Goal: Transaction & Acquisition: Obtain resource

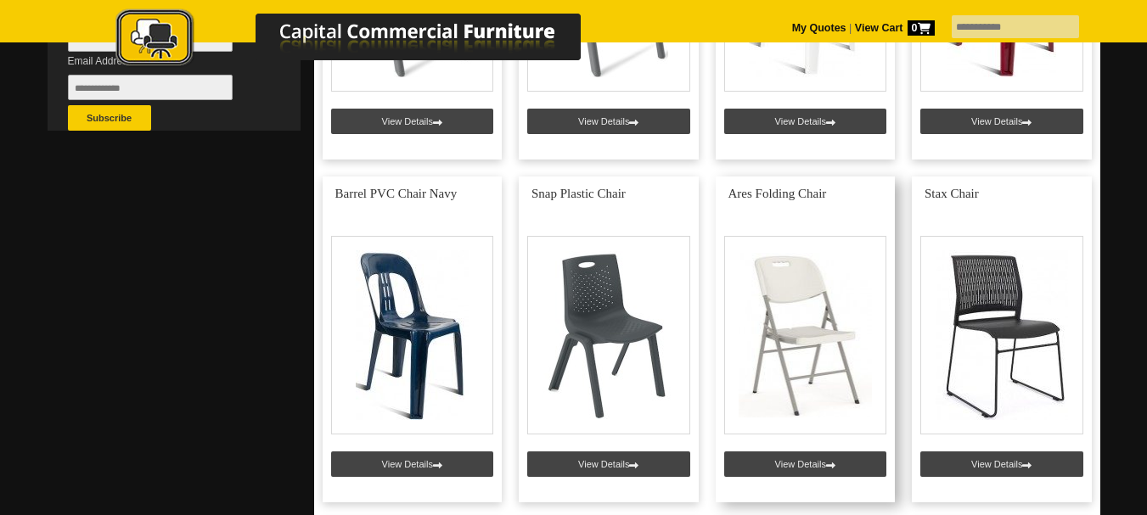
scroll to position [509, 0]
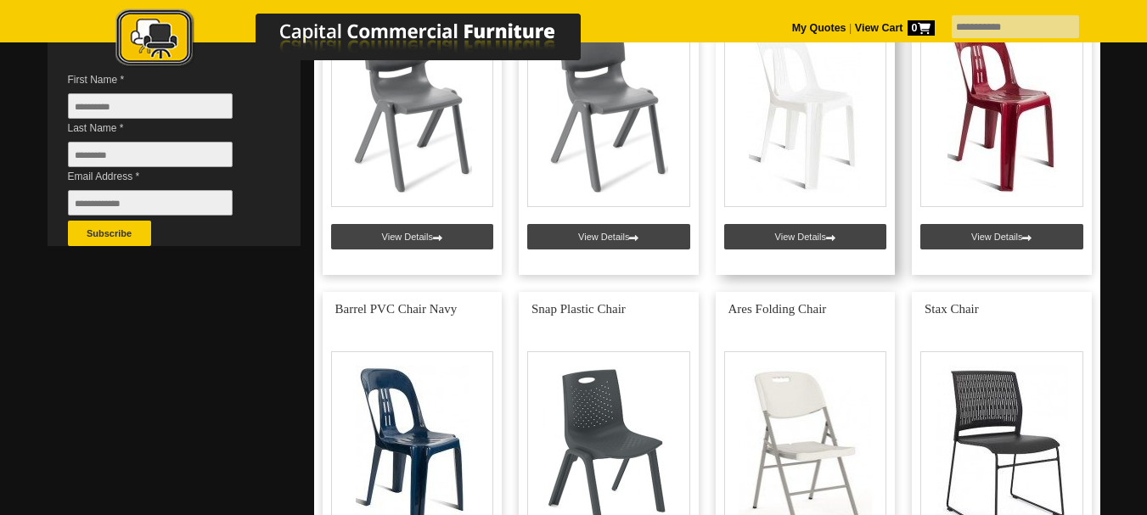
click at [832, 137] on link at bounding box center [805, 112] width 180 height 326
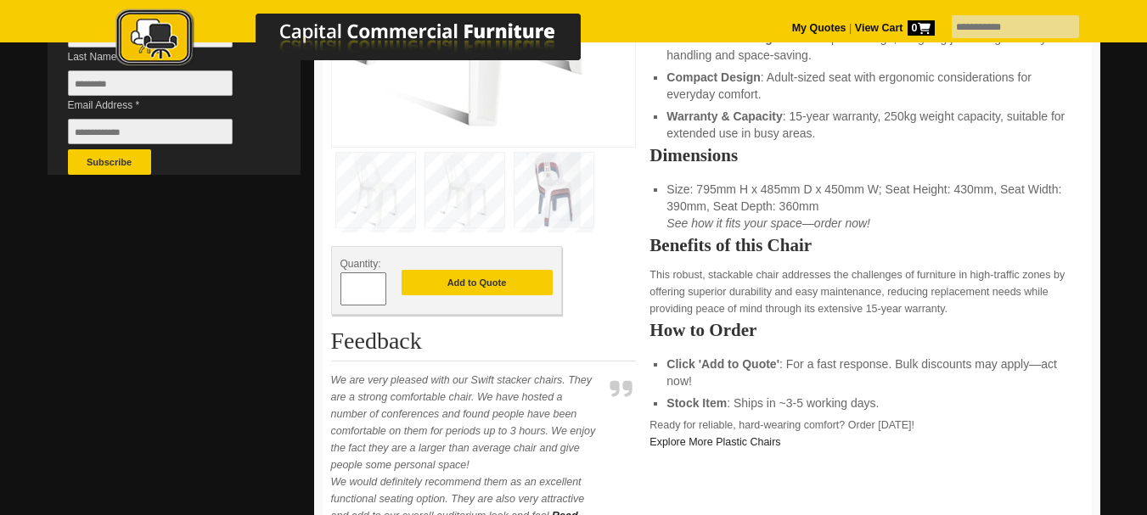
scroll to position [509, 0]
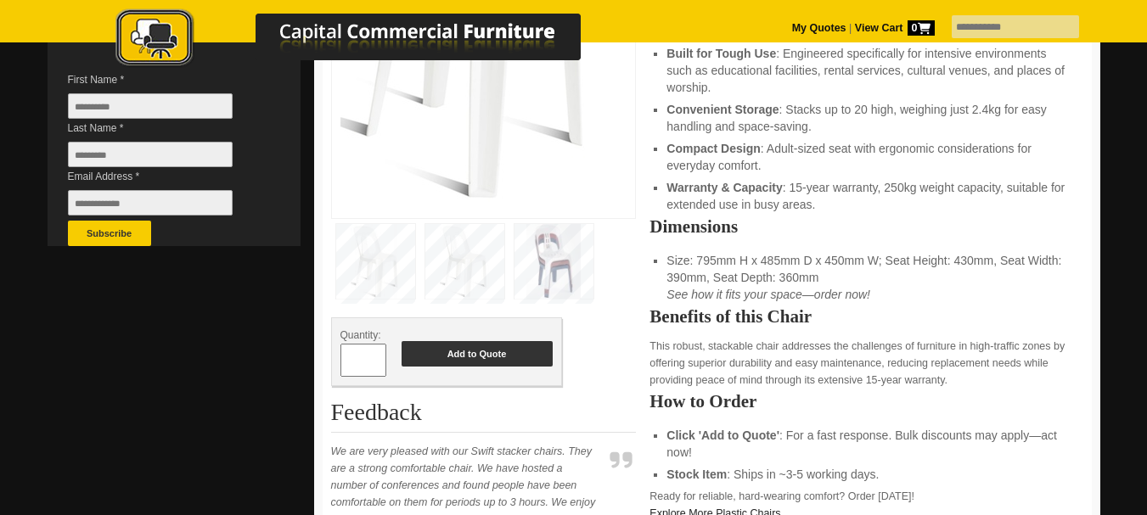
click at [476, 355] on button "Add to Quote" at bounding box center [476, 353] width 151 height 25
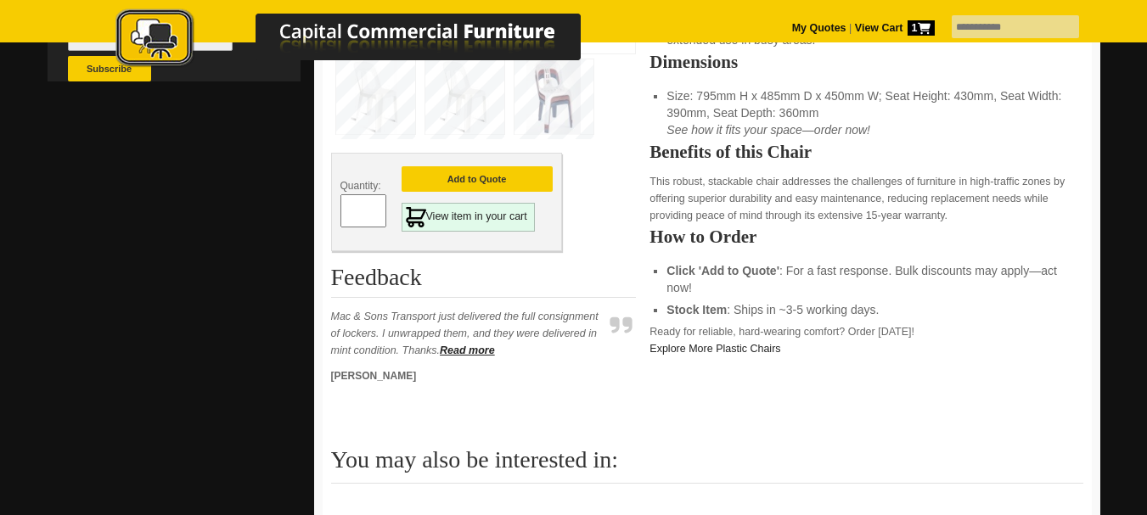
scroll to position [679, 0]
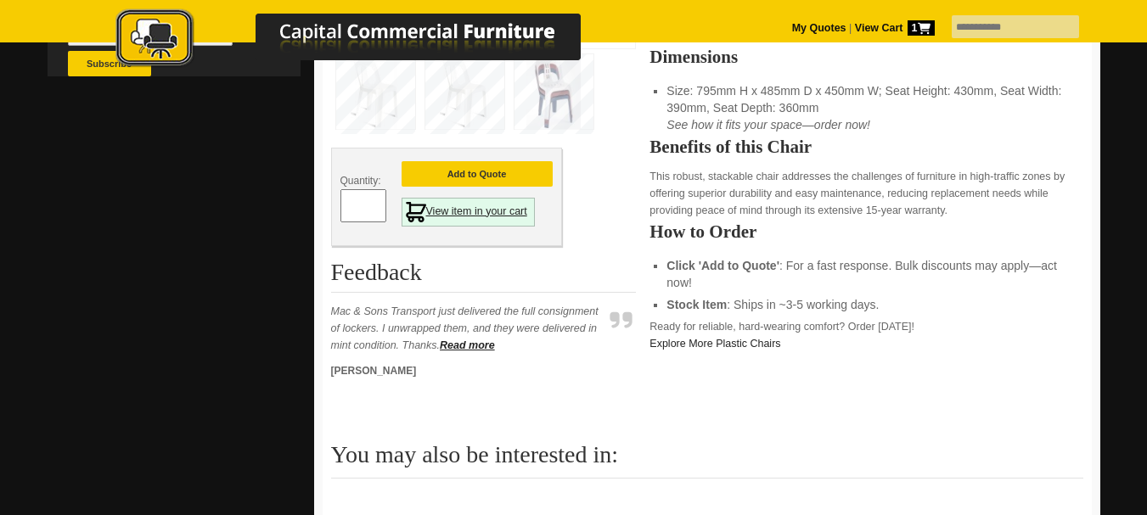
click at [492, 214] on link "View item in your cart" at bounding box center [467, 212] width 133 height 29
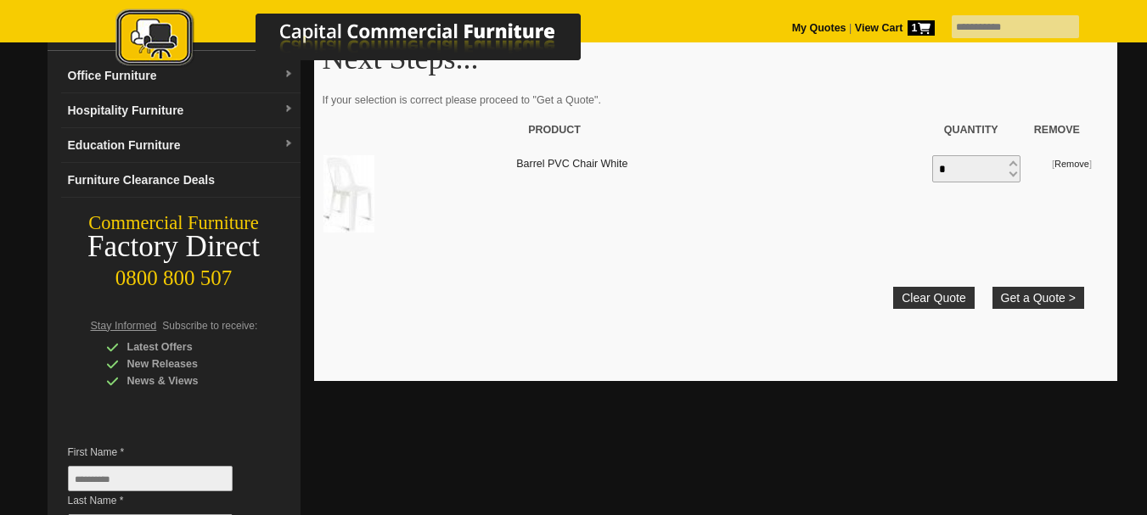
scroll to position [85, 0]
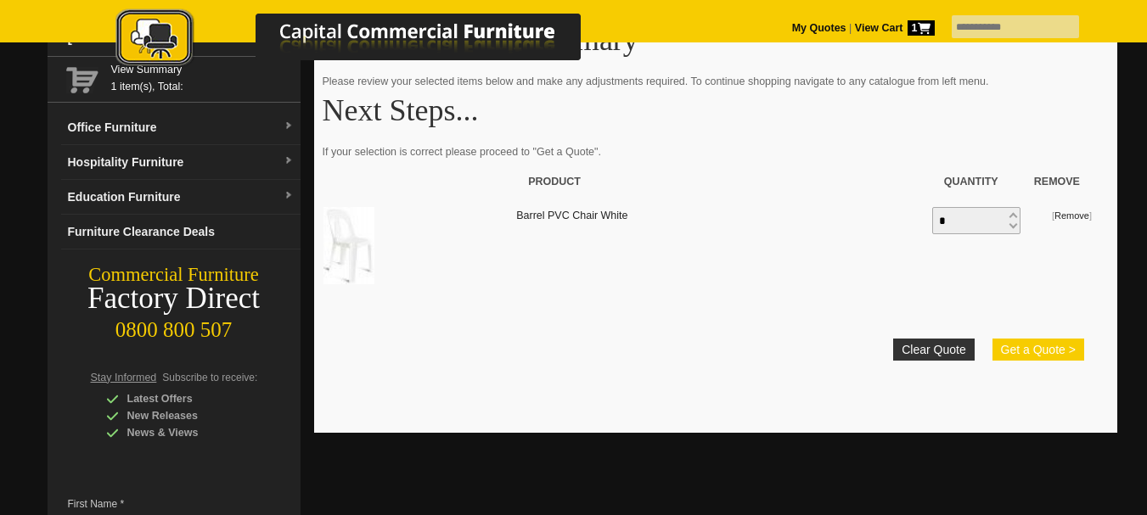
click at [1035, 351] on button "Get a Quote >" at bounding box center [1038, 350] width 92 height 22
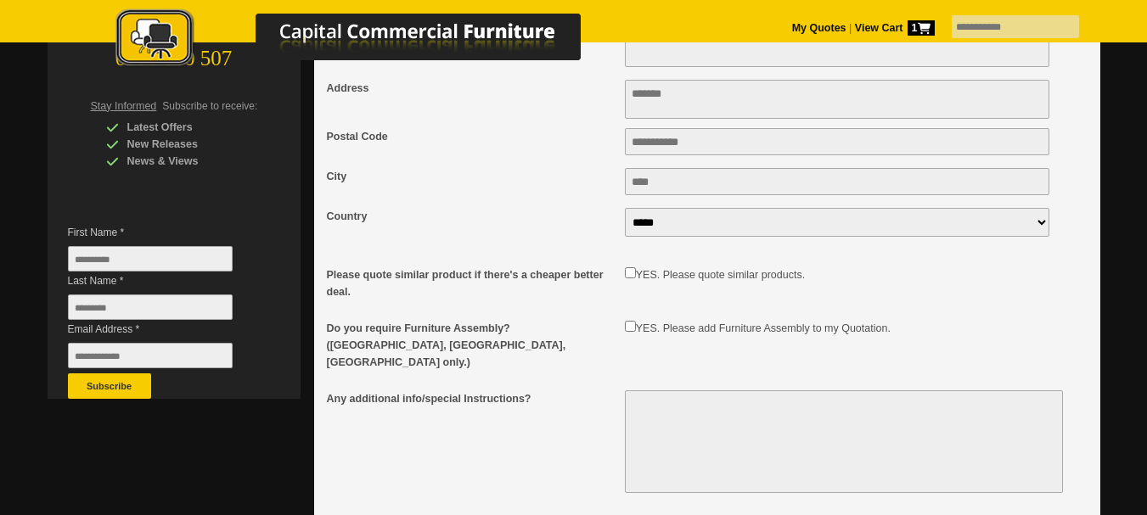
scroll to position [170, 0]
